Goal: Find specific page/section: Find specific page/section

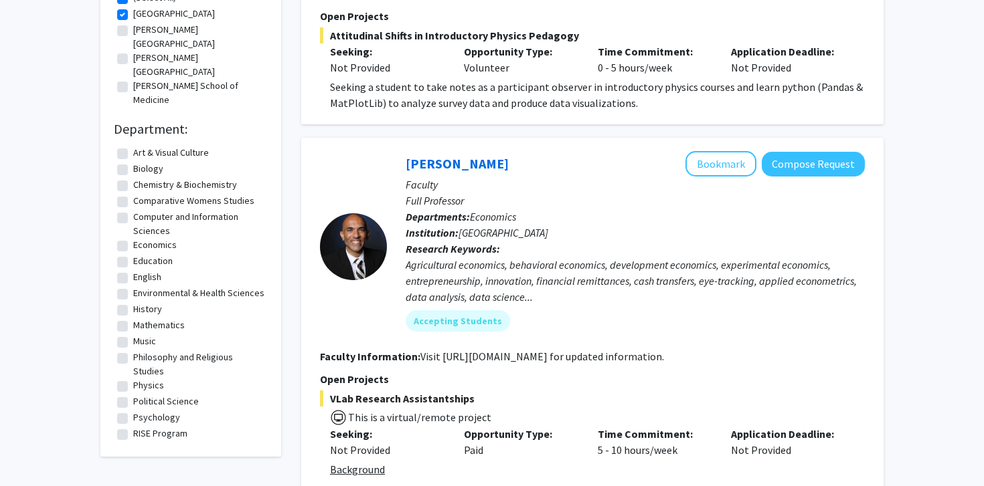
scroll to position [47, 0]
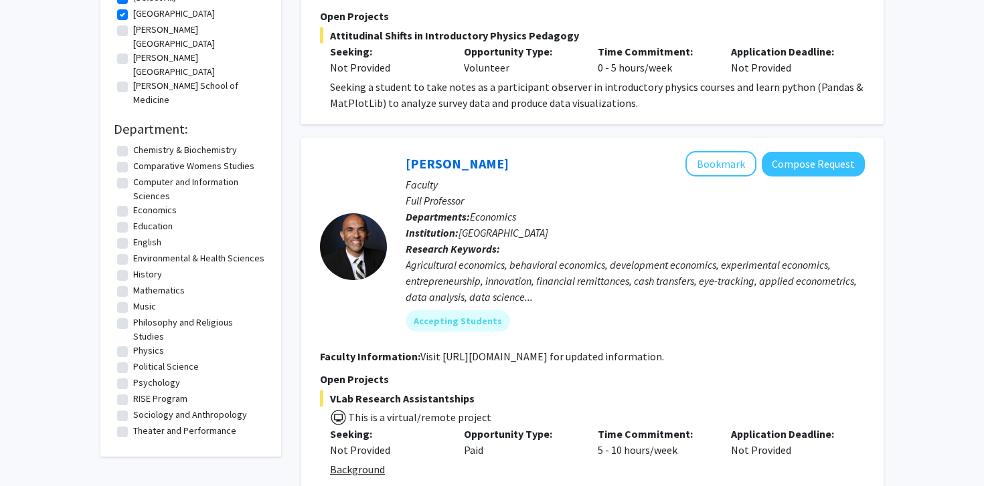
click at [138, 376] on label "Psychology" at bounding box center [156, 383] width 47 height 14
click at [138, 376] on input "Psychology" at bounding box center [137, 380] width 9 height 9
checkbox input "true"
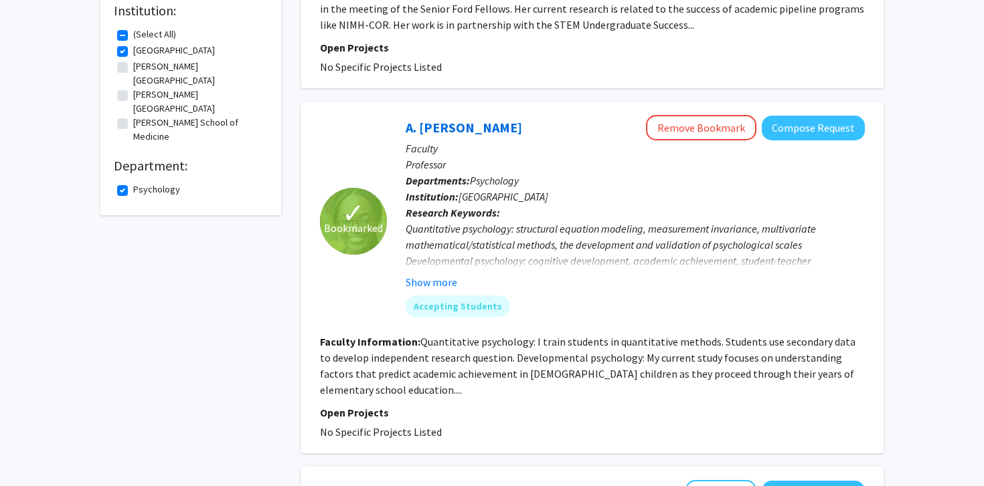
scroll to position [325, 0]
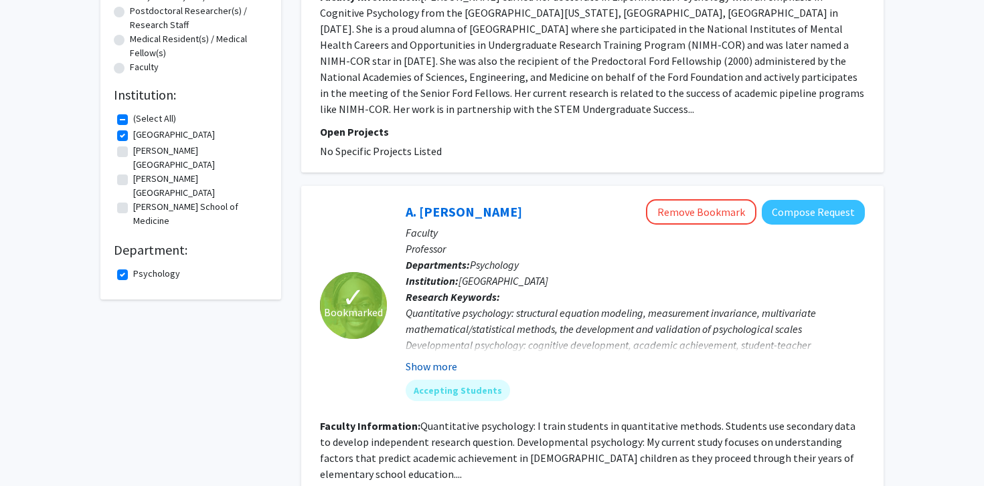
click at [436, 359] on button "Show more" at bounding box center [431, 367] width 52 height 16
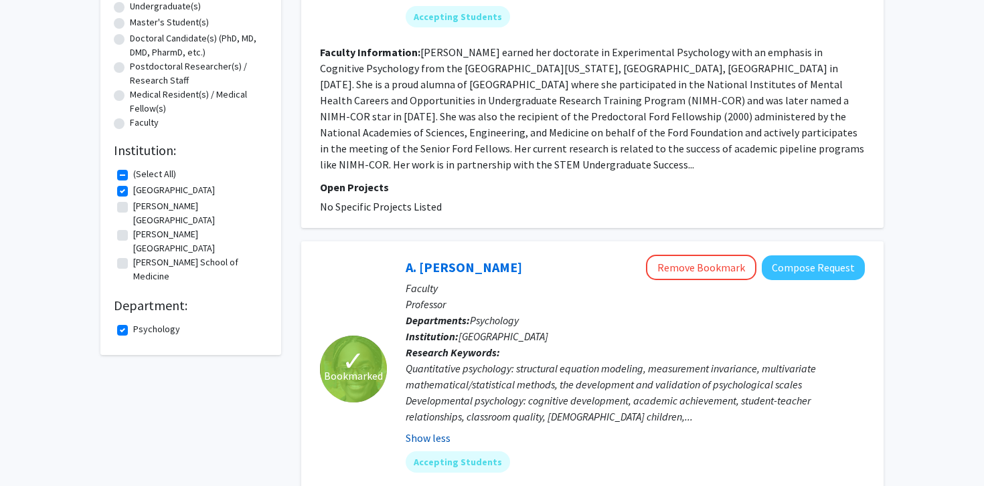
scroll to position [38, 0]
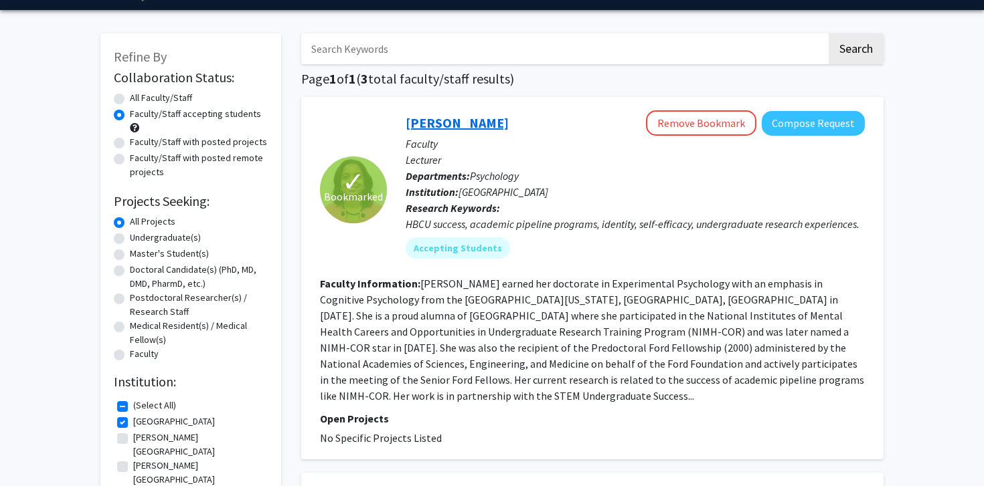
click at [434, 128] on link "[PERSON_NAME]" at bounding box center [456, 122] width 103 height 17
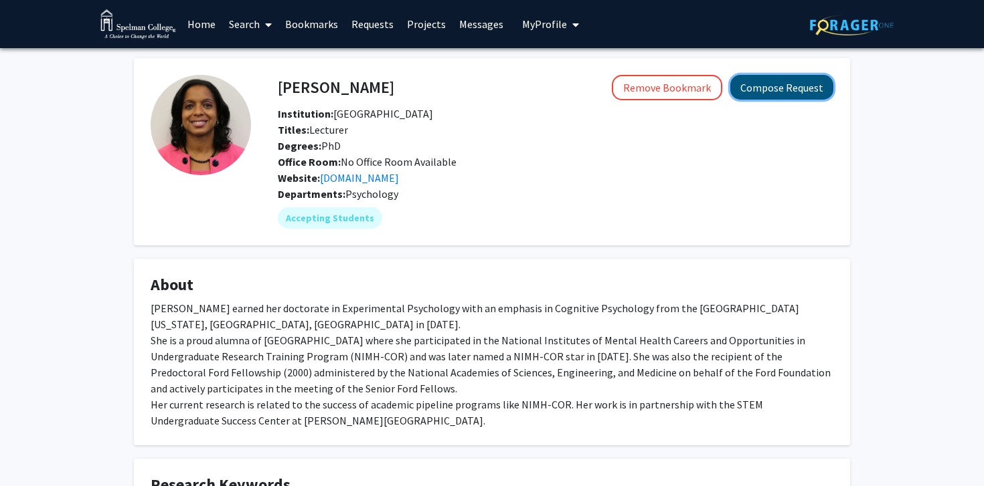
click at [755, 96] on button "Compose Request" at bounding box center [781, 87] width 103 height 25
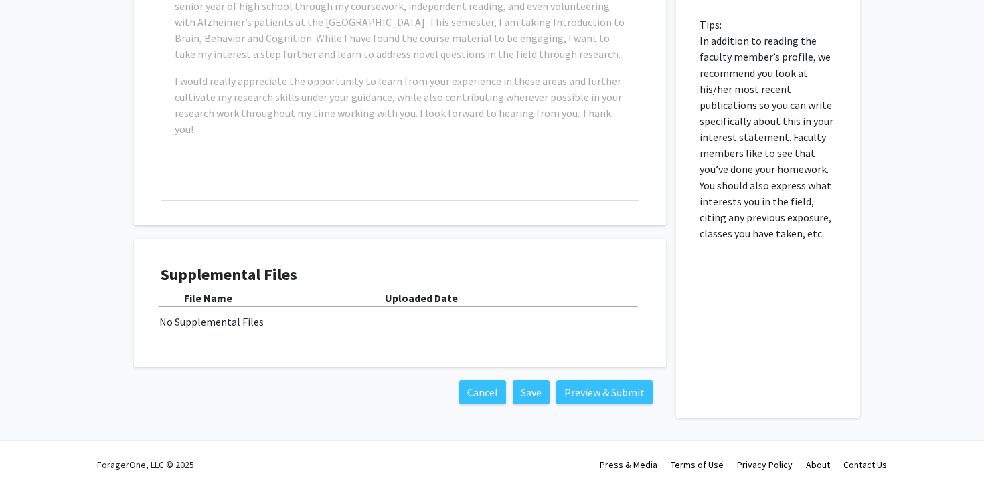
scroll to position [457, 0]
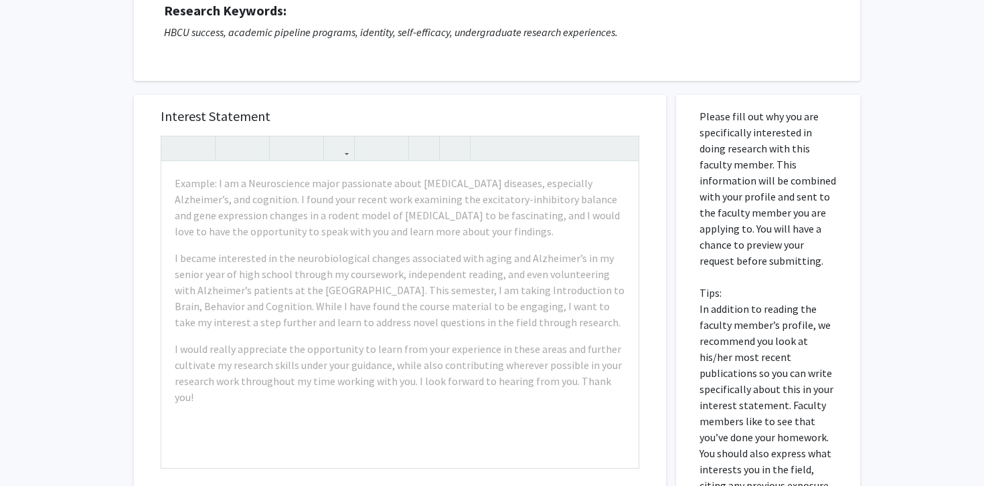
scroll to position [189, 0]
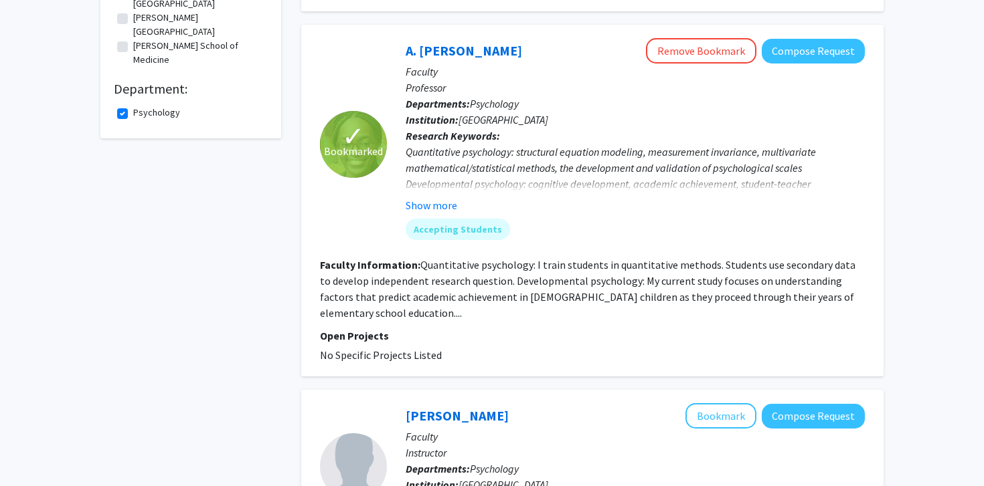
scroll to position [482, 0]
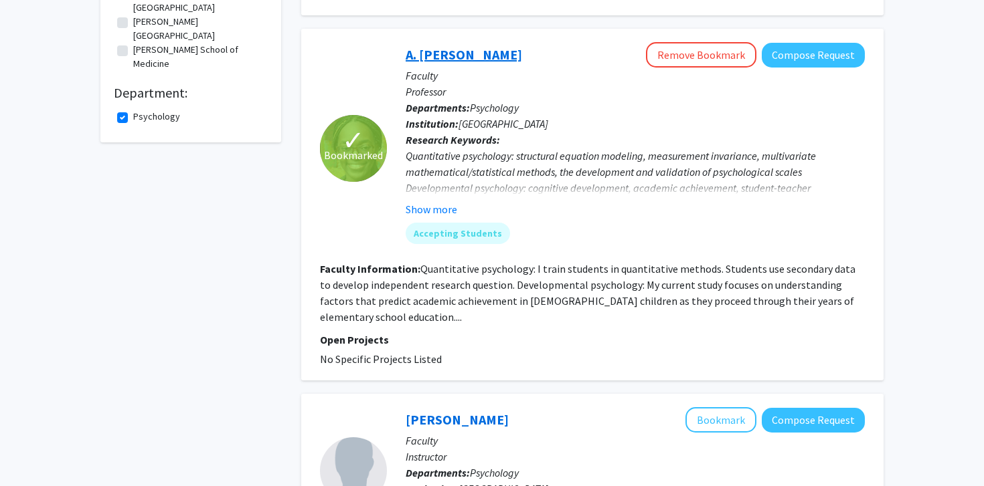
click at [416, 46] on link "A. [PERSON_NAME]" at bounding box center [463, 54] width 116 height 17
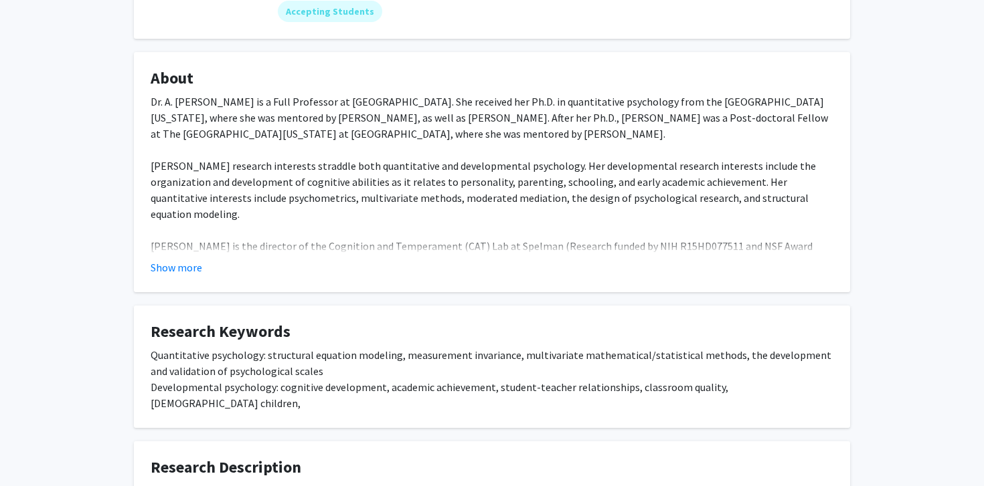
scroll to position [221, 0]
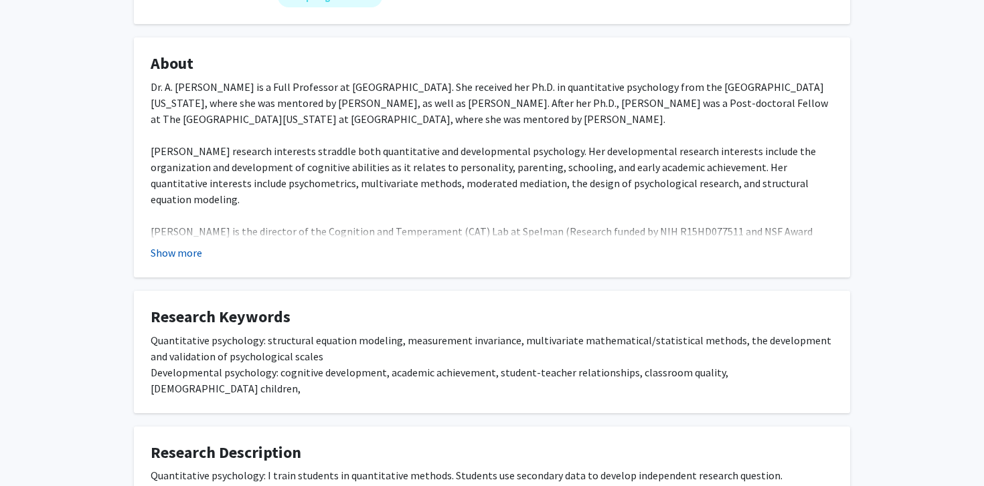
click at [158, 248] on button "Show more" at bounding box center [177, 253] width 52 height 16
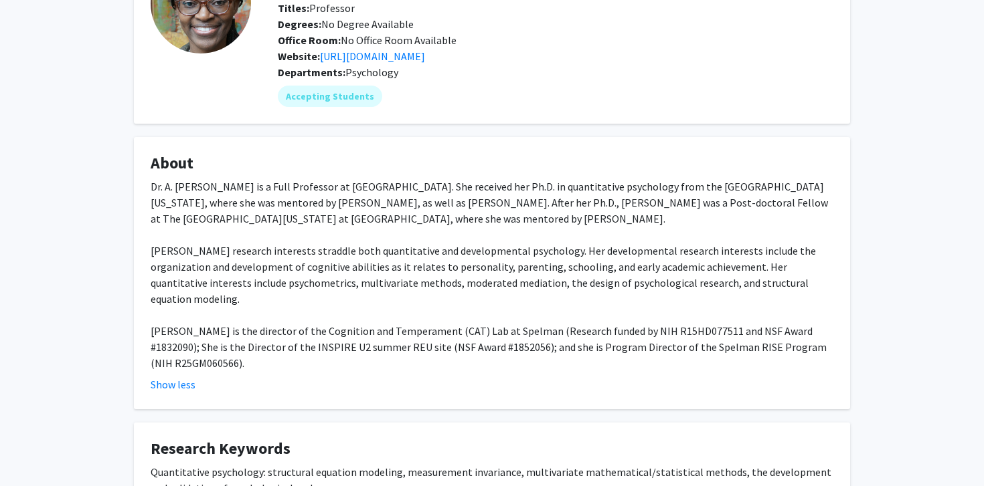
scroll to position [17, 0]
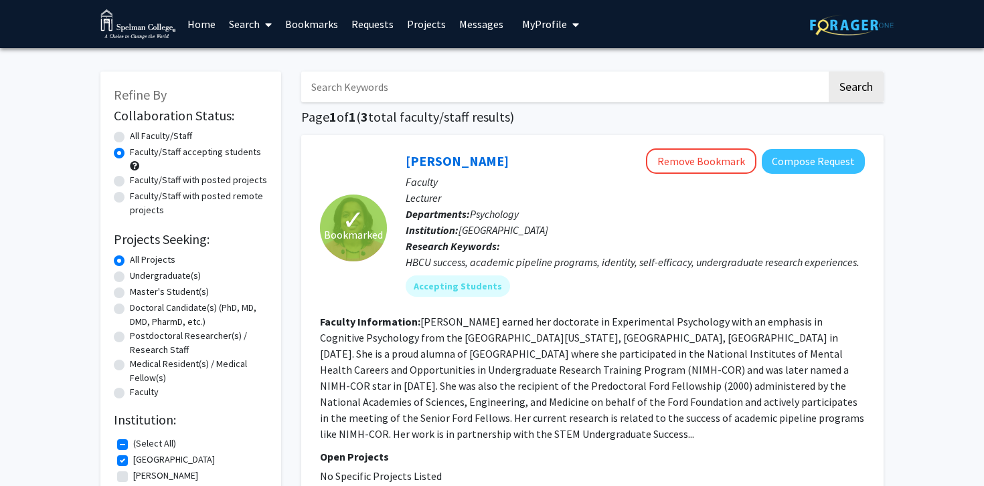
checkbox input "false"
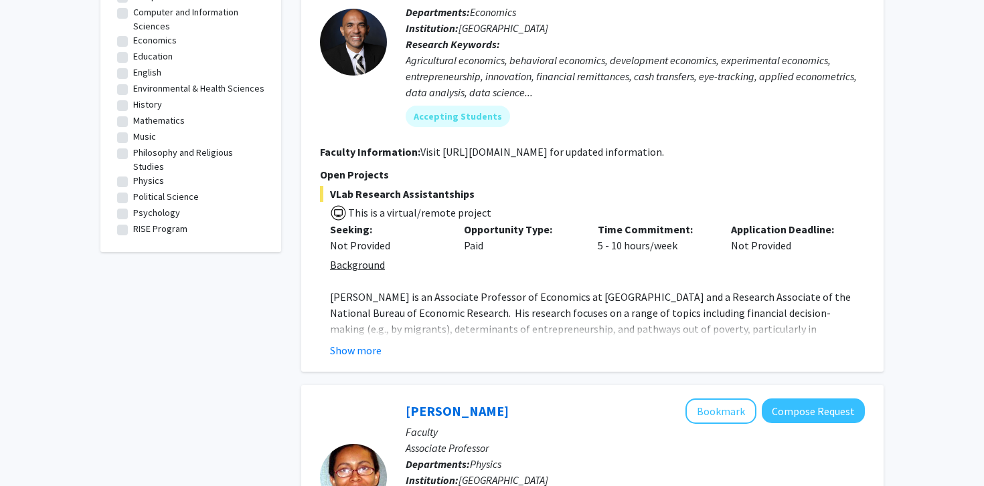
scroll to position [656, 0]
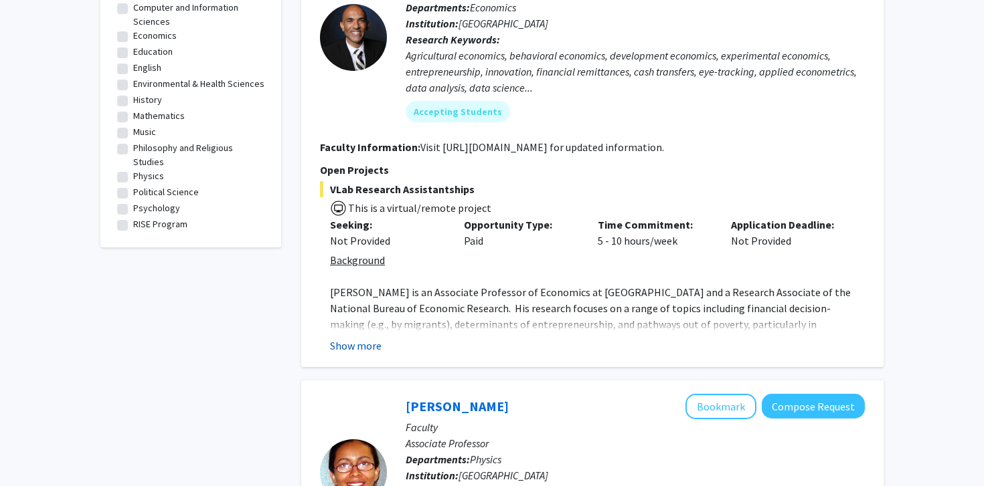
click at [359, 341] on button "Show more" at bounding box center [356, 346] width 52 height 16
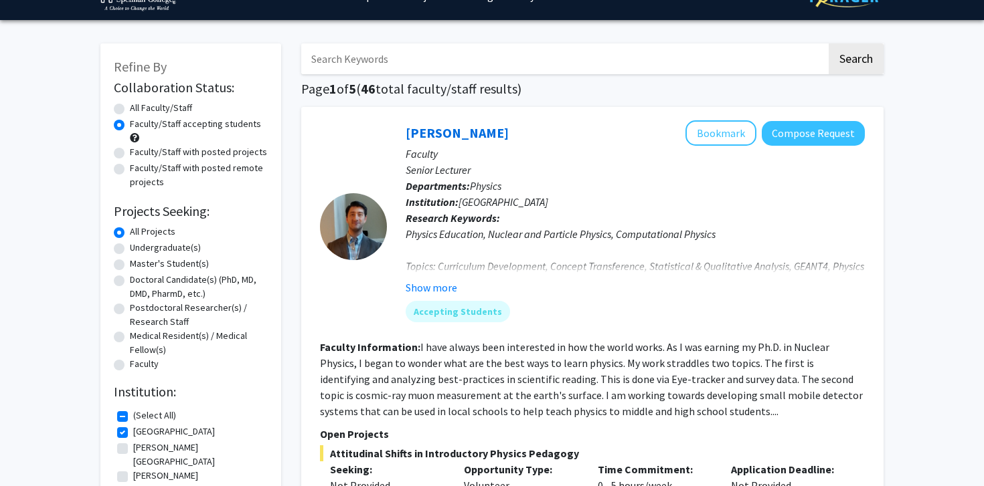
scroll to position [0, 0]
